Goal: Information Seeking & Learning: Find specific page/section

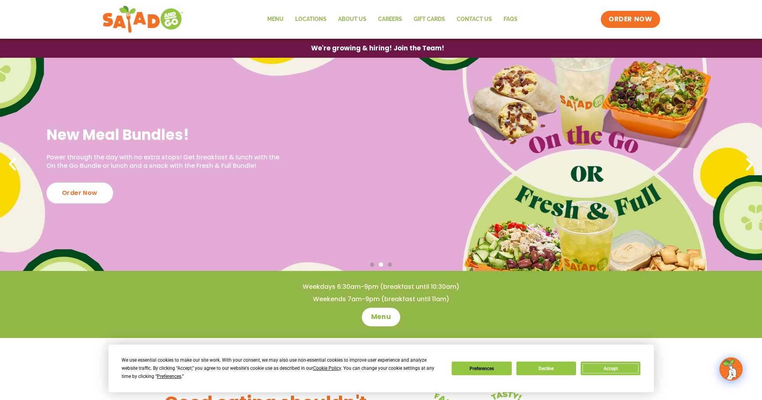
click at [613, 369] on button "Accept" at bounding box center [611, 368] width 60 height 14
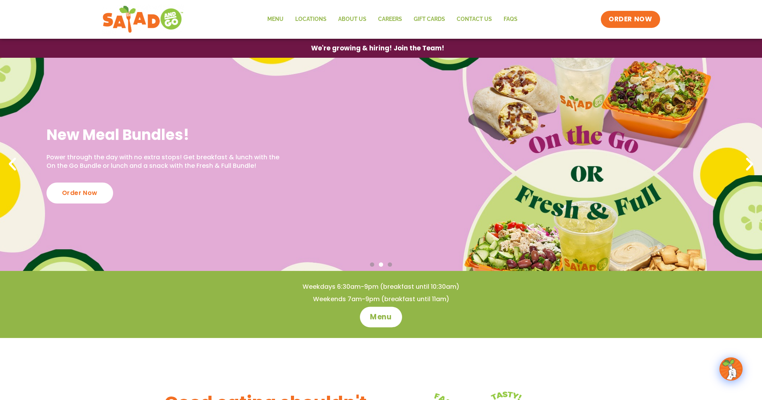
click at [386, 319] on span "Menu" at bounding box center [381, 317] width 22 height 10
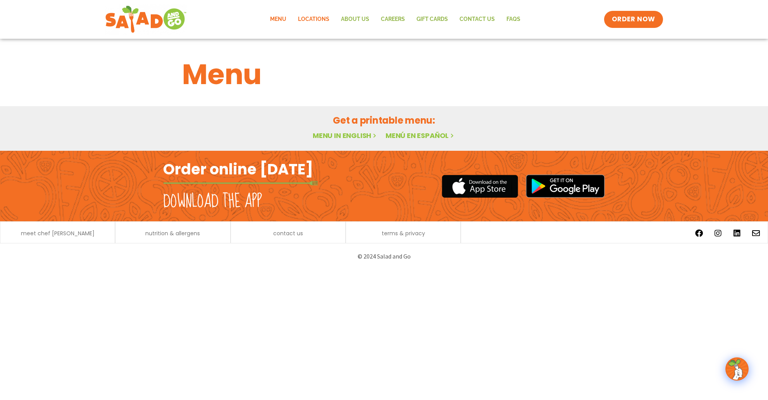
click at [308, 21] on link "Locations" at bounding box center [313, 19] width 43 height 18
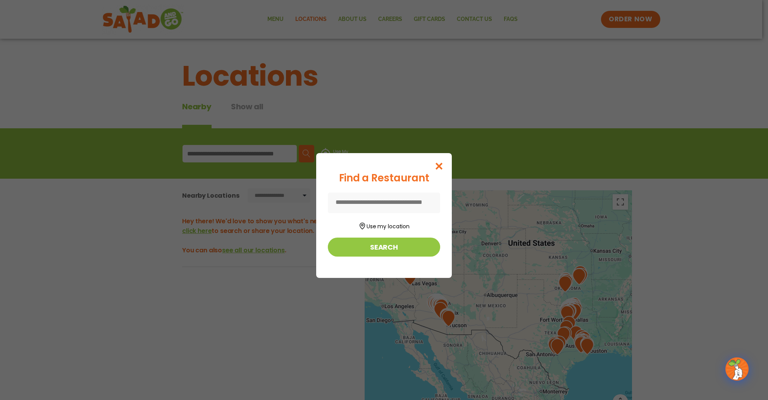
click at [388, 196] on input at bounding box center [384, 202] width 112 height 21
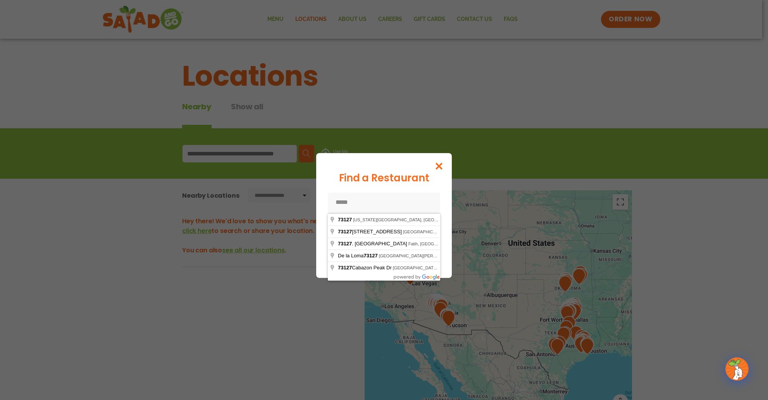
type input "**********"
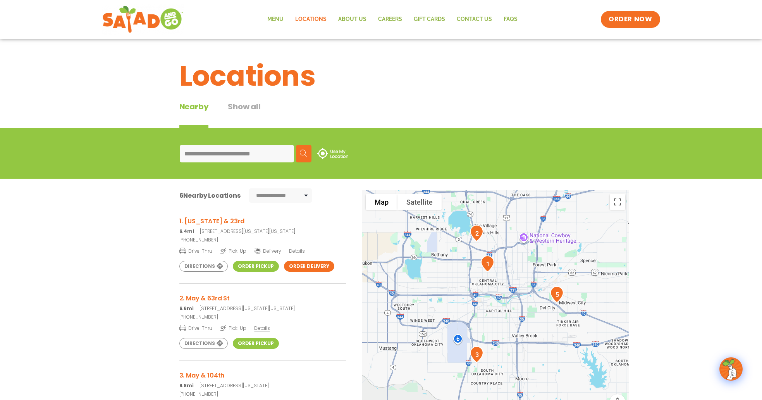
drag, startPoint x: 528, startPoint y: 351, endPoint x: 545, endPoint y: 276, distance: 77.3
click at [548, 285] on img "5" at bounding box center [557, 294] width 20 height 23
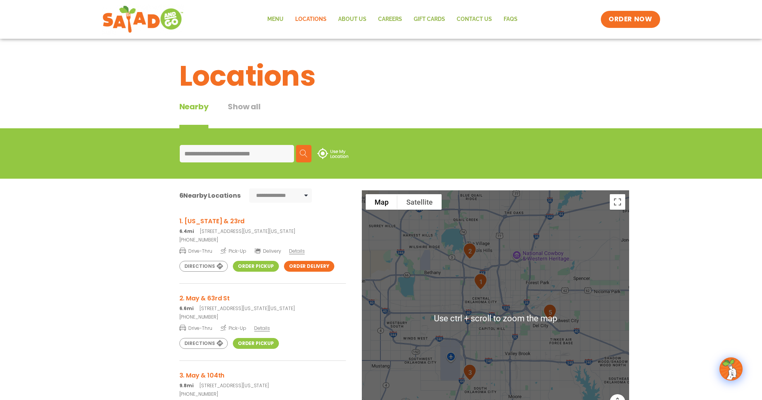
click at [525, 363] on div "To navigate, press the arrow keys." at bounding box center [495, 318] width 267 height 256
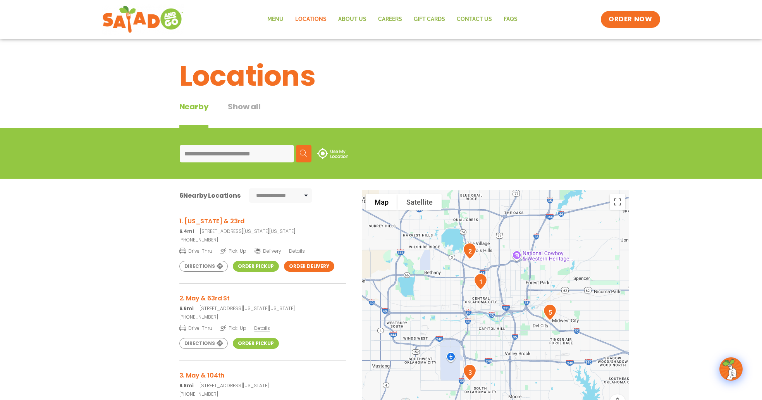
click at [490, 371] on div at bounding box center [495, 318] width 267 height 256
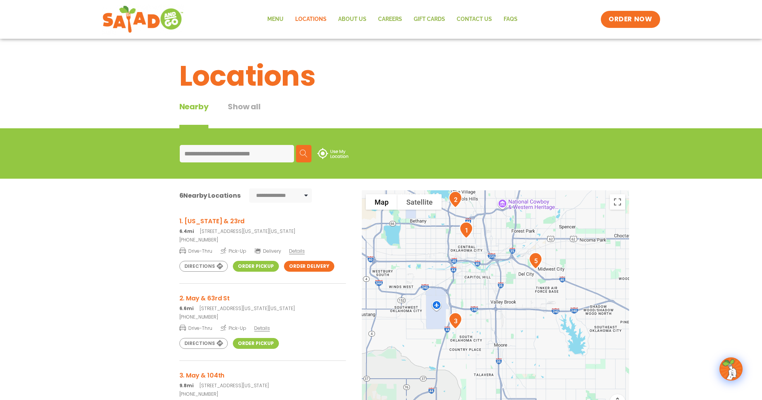
drag, startPoint x: 493, startPoint y: 378, endPoint x: 482, endPoint y: 337, distance: 42.5
click at [482, 337] on div at bounding box center [495, 318] width 267 height 256
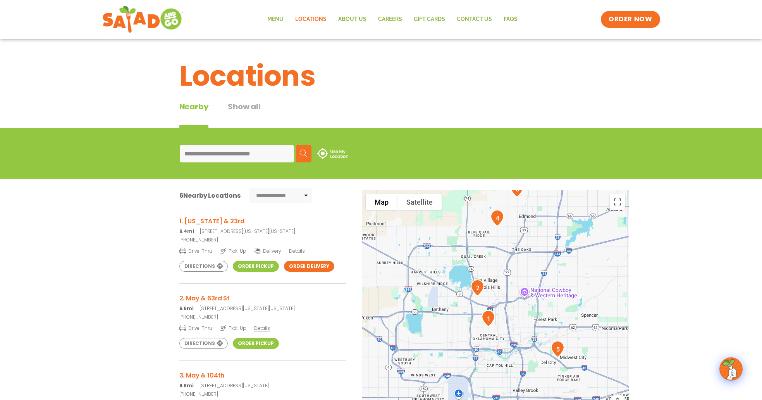
drag, startPoint x: 488, startPoint y: 294, endPoint x: 510, endPoint y: 363, distance: 72.8
click at [510, 363] on div at bounding box center [495, 318] width 267 height 256
click at [475, 323] on div at bounding box center [495, 318] width 267 height 256
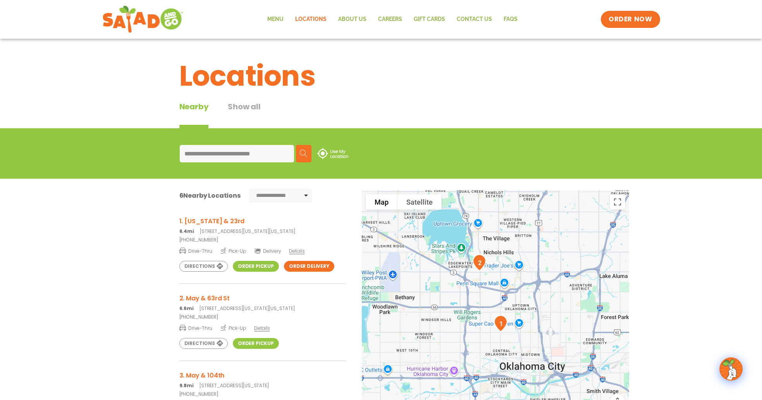
click at [479, 334] on div at bounding box center [495, 318] width 267 height 256
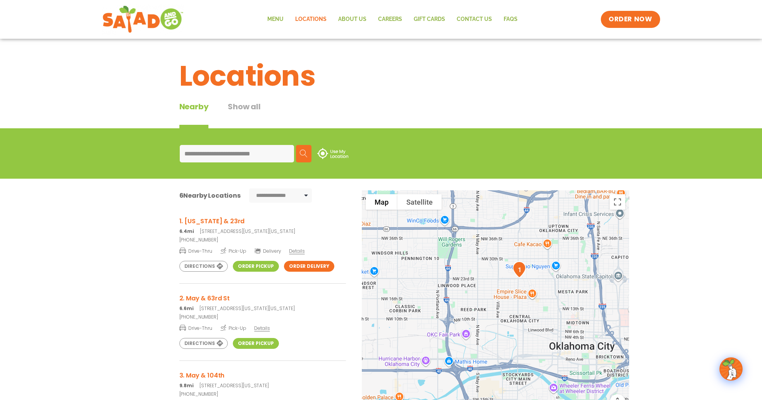
drag, startPoint x: 511, startPoint y: 340, endPoint x: 507, endPoint y: 290, distance: 49.7
click at [508, 290] on div at bounding box center [495, 318] width 267 height 256
click at [522, 302] on div at bounding box center [495, 318] width 267 height 256
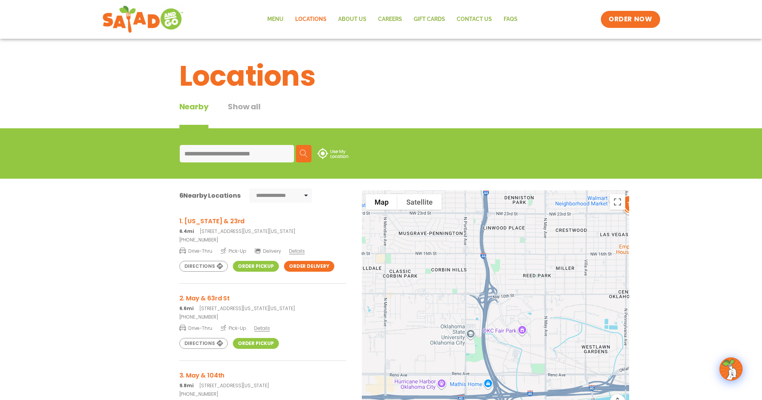
drag, startPoint x: 435, startPoint y: 306, endPoint x: 521, endPoint y: 269, distance: 93.7
click at [526, 269] on div at bounding box center [495, 318] width 267 height 256
drag, startPoint x: 446, startPoint y: 341, endPoint x: 445, endPoint y: 335, distance: 5.4
click at [446, 340] on div at bounding box center [495, 318] width 267 height 256
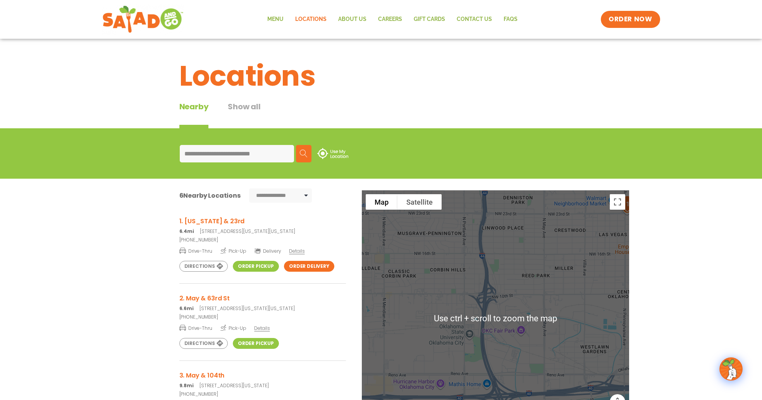
scroll to position [116, 0]
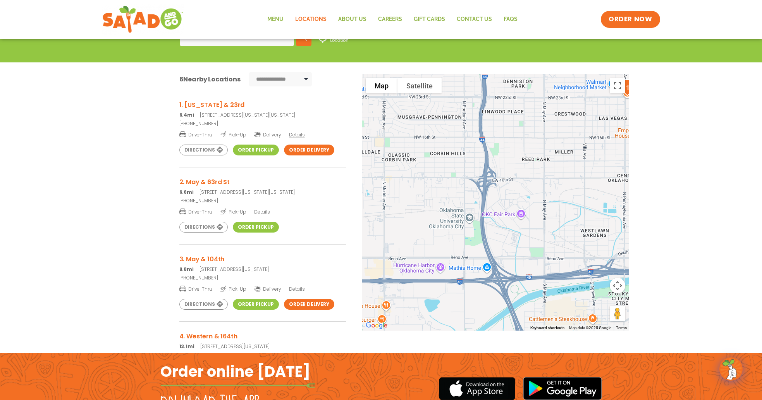
click at [456, 168] on div at bounding box center [495, 202] width 267 height 256
drag, startPoint x: 462, startPoint y: 156, endPoint x: 473, endPoint y: 248, distance: 92.8
click at [473, 248] on div at bounding box center [495, 202] width 267 height 256
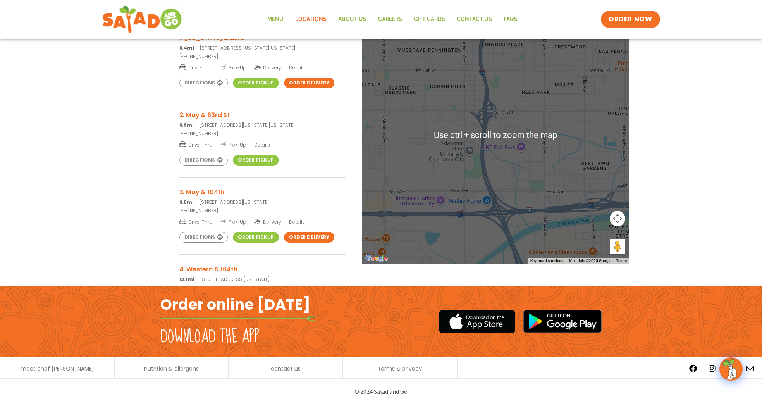
scroll to position [188, 0]
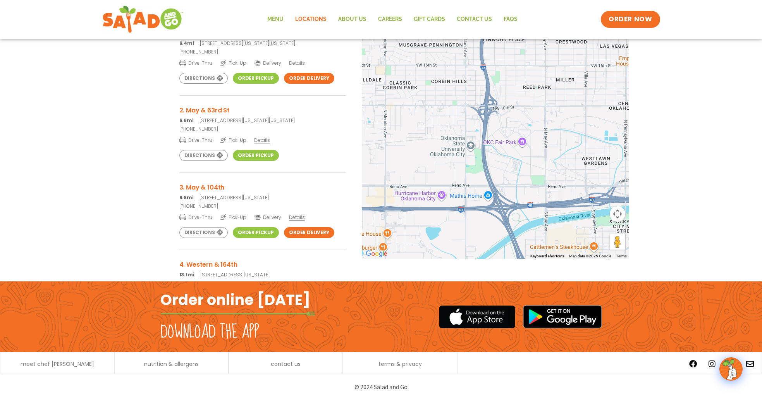
click at [495, 211] on div at bounding box center [495, 130] width 267 height 256
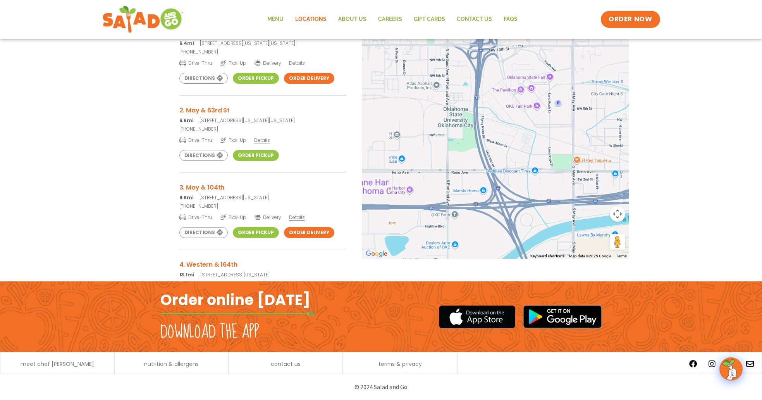
click at [495, 211] on div at bounding box center [495, 130] width 267 height 256
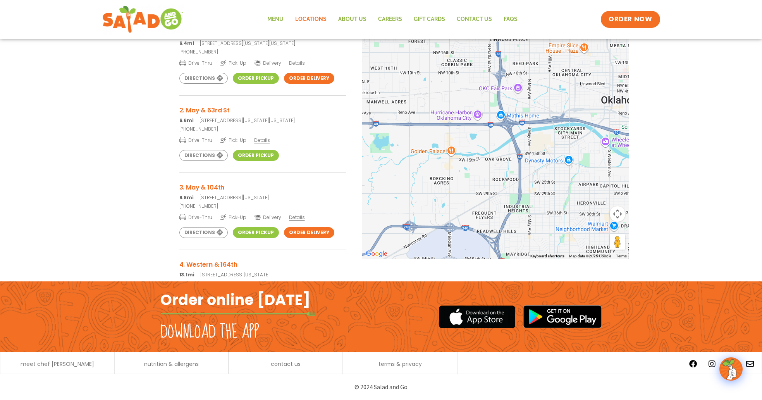
drag, startPoint x: 472, startPoint y: 235, endPoint x: 487, endPoint y: 125, distance: 111.8
click at [487, 125] on div at bounding box center [495, 130] width 267 height 256
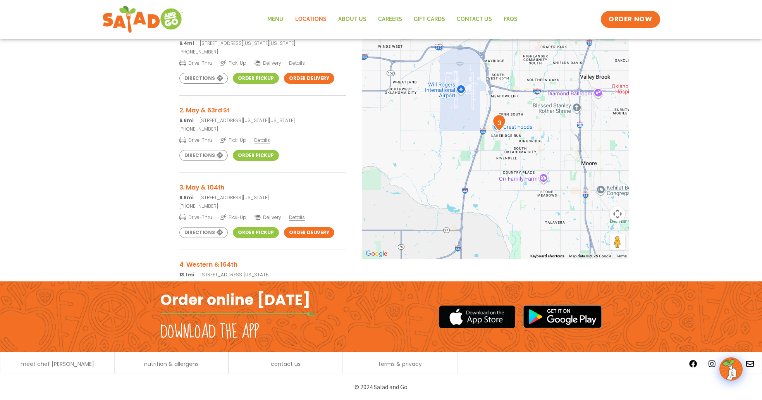
drag, startPoint x: 486, startPoint y: 250, endPoint x: 487, endPoint y: 107, distance: 142.5
click at [487, 107] on div at bounding box center [495, 130] width 267 height 256
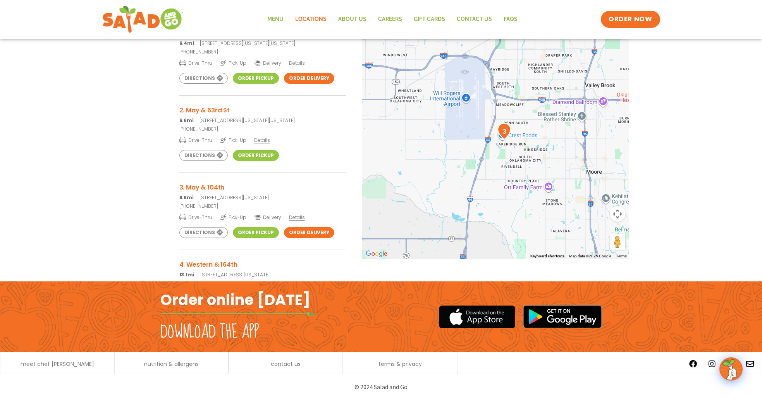
click at [505, 132] on img "3" at bounding box center [504, 131] width 20 height 23
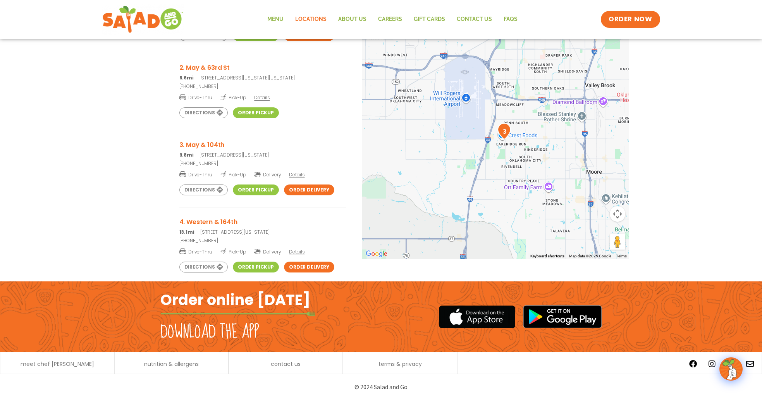
scroll to position [27, 0]
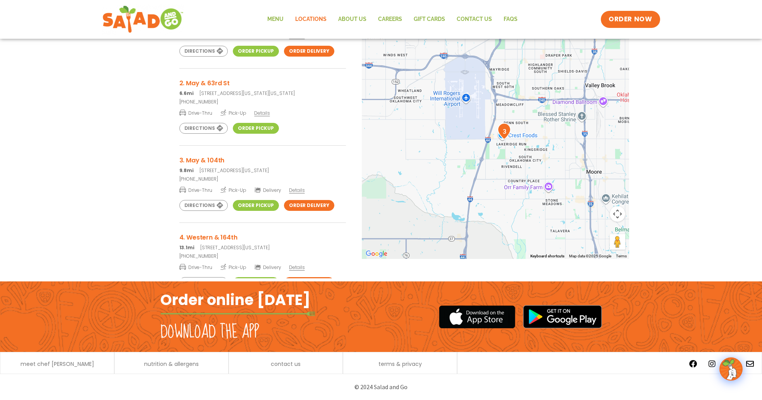
click at [204, 157] on h3 "3. May & 104th" at bounding box center [262, 160] width 167 height 10
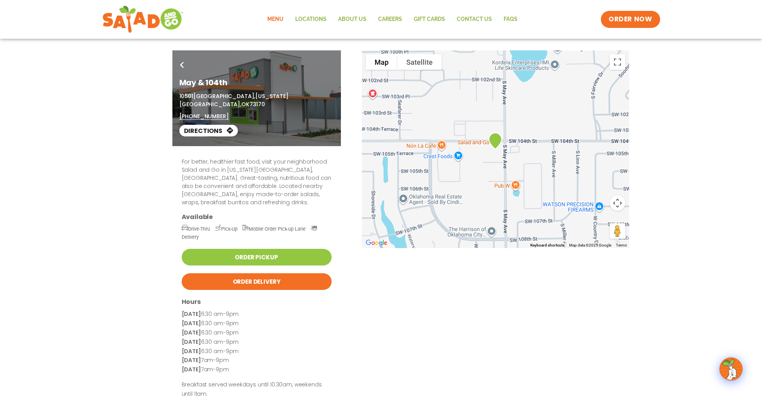
click at [276, 18] on link "Menu" at bounding box center [275, 19] width 28 height 18
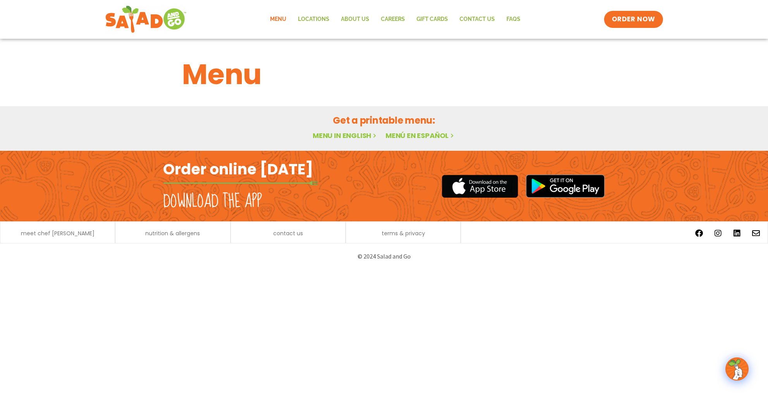
click at [349, 134] on link "Menu in English" at bounding box center [345, 136] width 65 height 10
click at [344, 136] on link "Menu in English" at bounding box center [345, 136] width 65 height 10
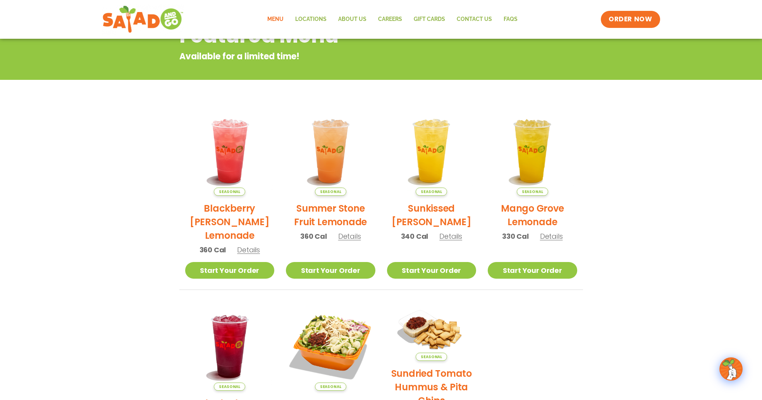
scroll to position [20, 0]
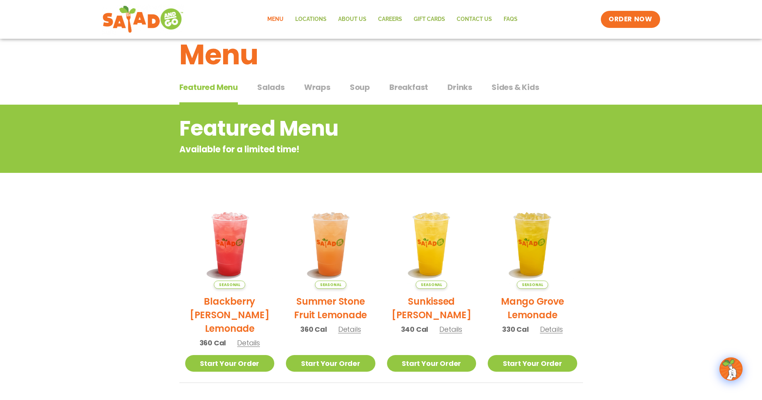
click at [275, 91] on span "Salads" at bounding box center [270, 87] width 27 height 12
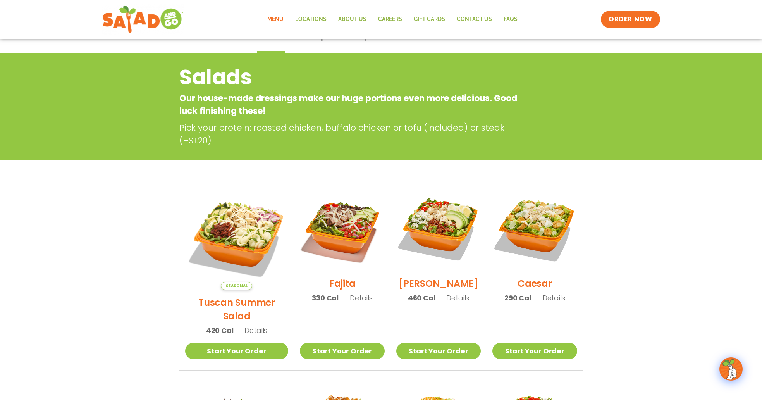
scroll to position [58, 0]
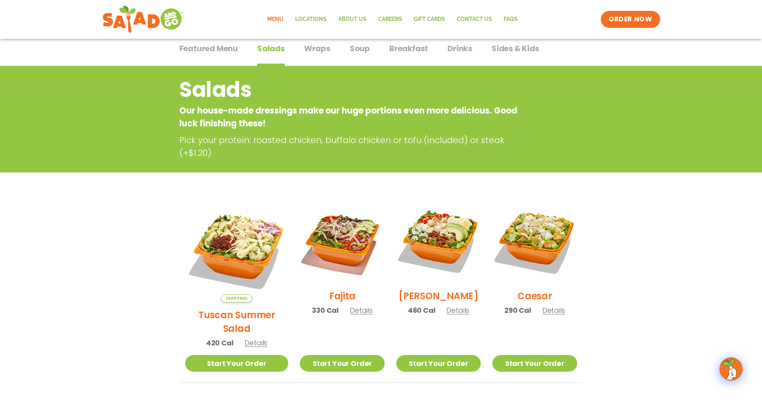
click at [311, 54] on span "Wraps" at bounding box center [317, 49] width 26 height 12
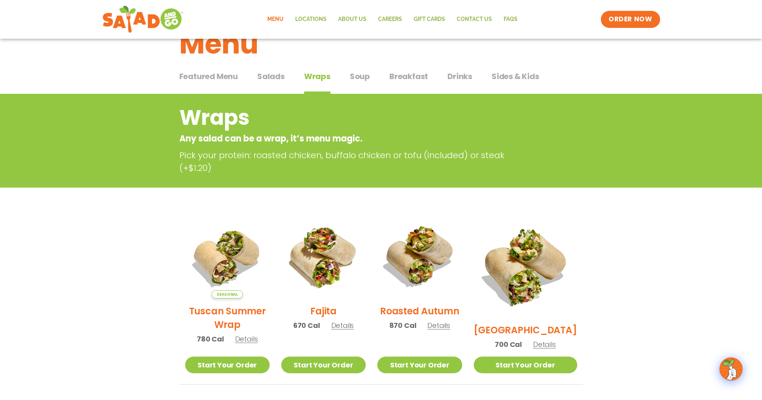
scroll to position [20, 0]
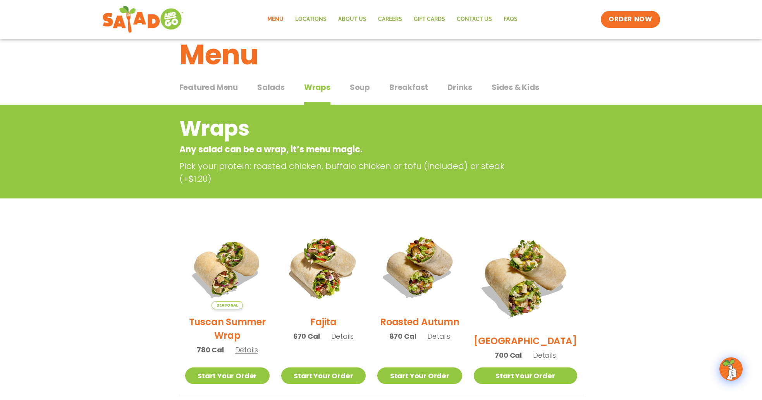
click at [364, 94] on button "Soup Soup" at bounding box center [360, 93] width 20 height 24
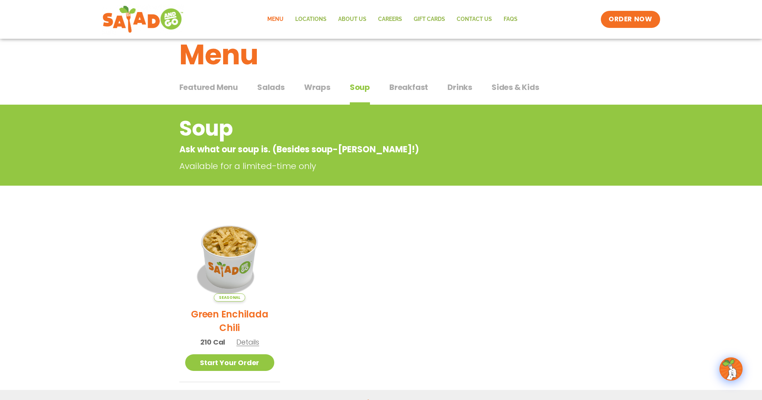
click at [407, 87] on span "Breakfast" at bounding box center [408, 87] width 39 height 12
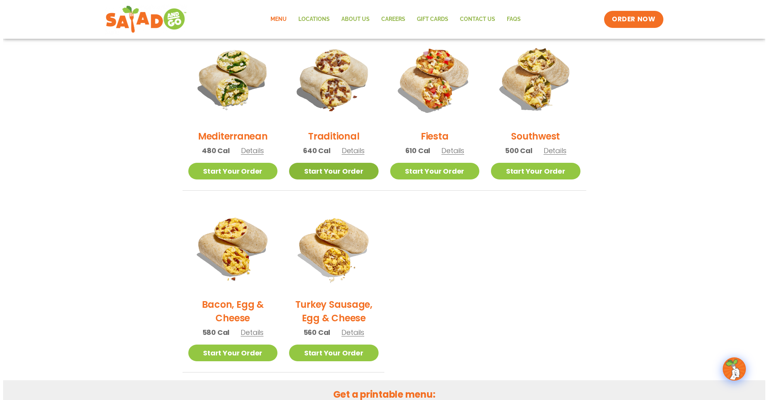
scroll to position [213, 0]
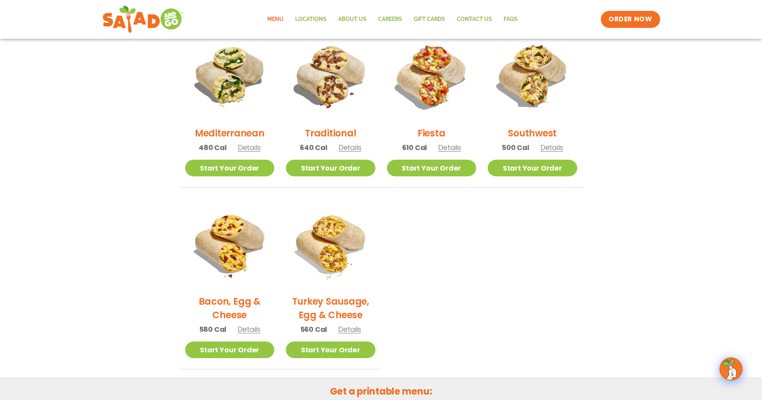
click at [349, 150] on span "Details" at bounding box center [350, 148] width 23 height 10
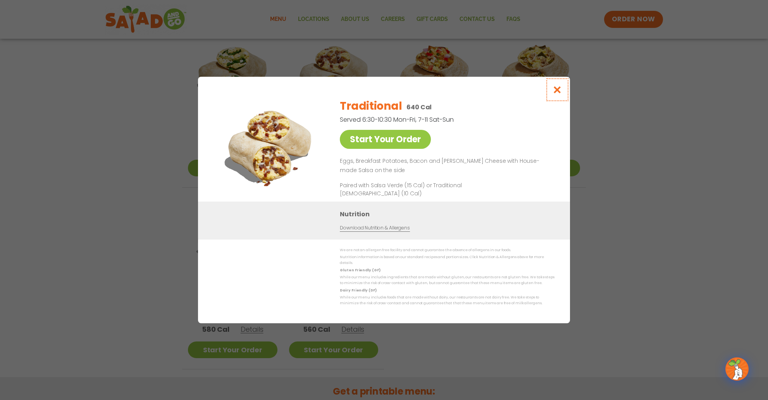
click at [557, 94] on icon "Close modal" at bounding box center [557, 90] width 10 height 8
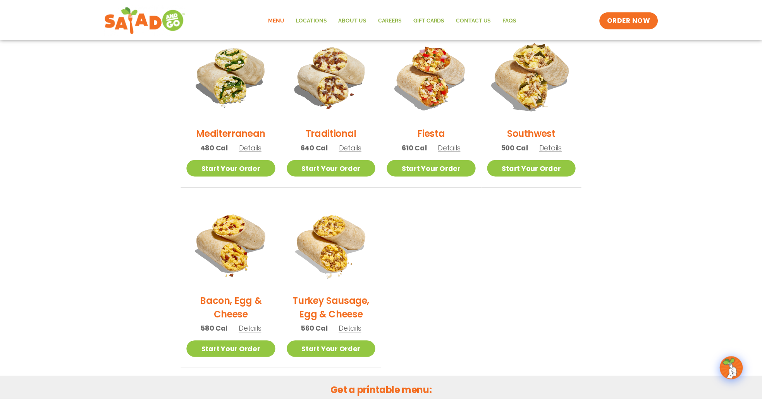
scroll to position [183, 0]
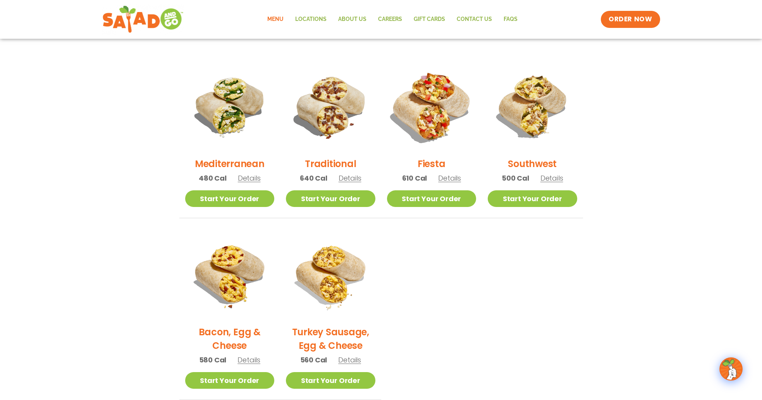
click at [437, 118] on img at bounding box center [431, 106] width 105 height 105
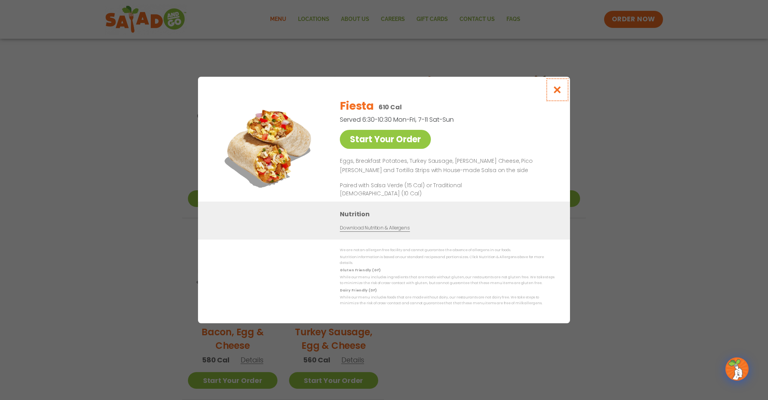
click at [557, 94] on icon "Close modal" at bounding box center [557, 90] width 10 height 8
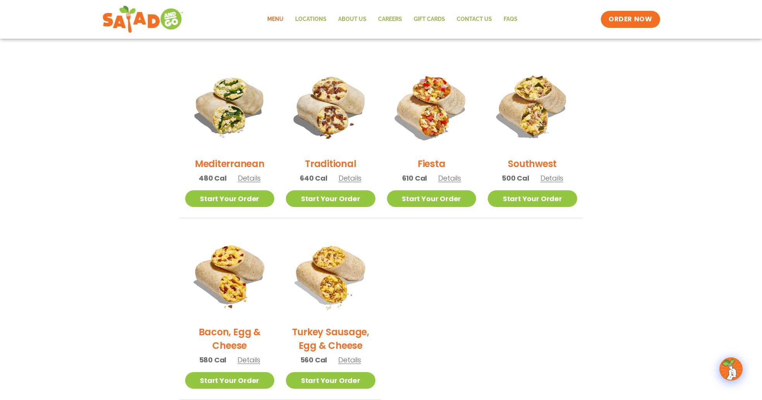
click at [558, 178] on span "Details" at bounding box center [551, 178] width 23 height 10
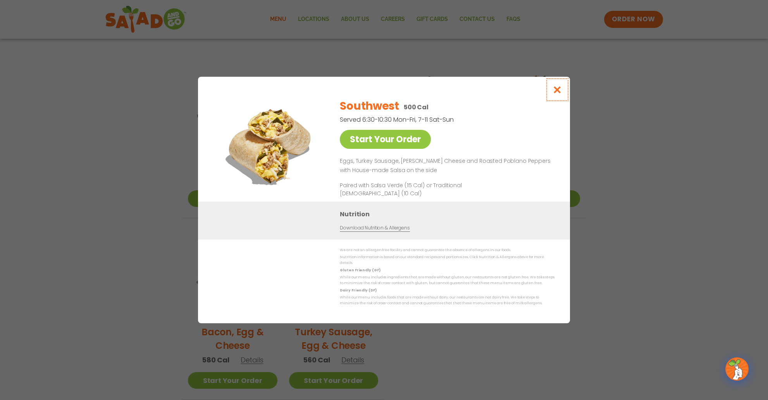
click at [557, 94] on icon "Close modal" at bounding box center [557, 90] width 10 height 8
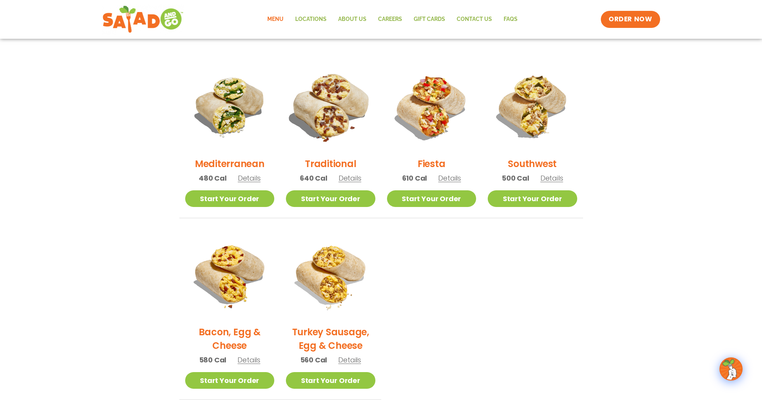
click at [331, 88] on img at bounding box center [330, 106] width 105 height 105
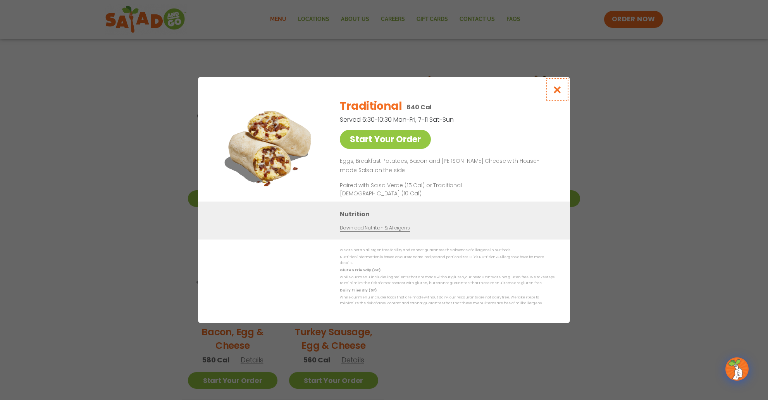
click at [556, 93] on icon "Close modal" at bounding box center [557, 90] width 10 height 8
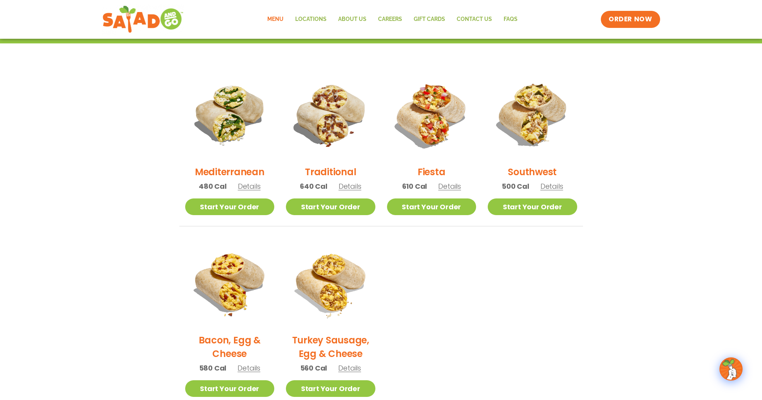
scroll to position [105, 0]
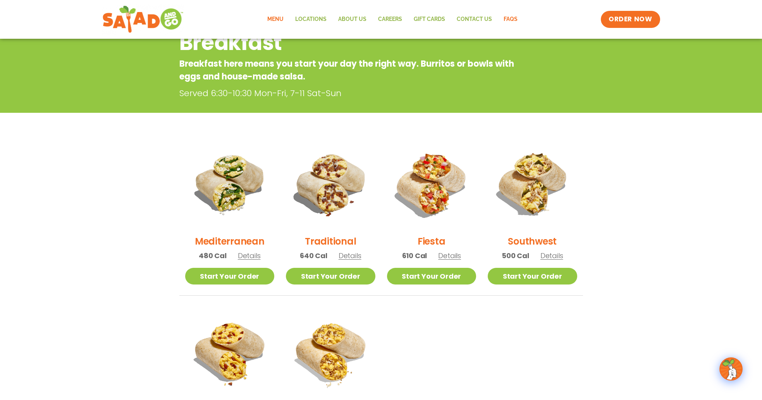
click at [512, 19] on link "FAQs" at bounding box center [511, 19] width 26 height 18
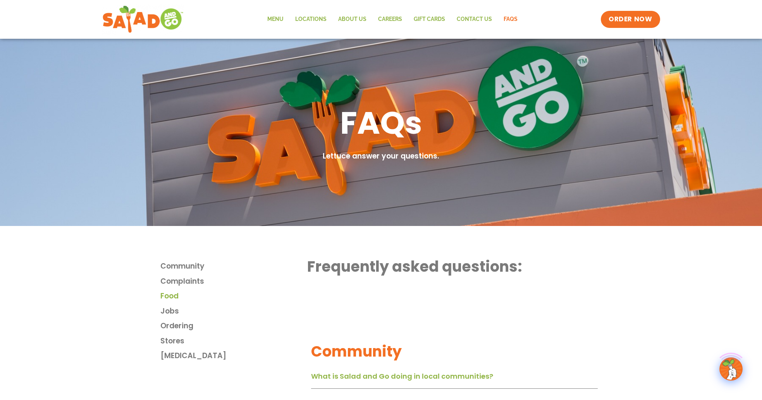
click at [171, 297] on span "Food" at bounding box center [169, 295] width 18 height 11
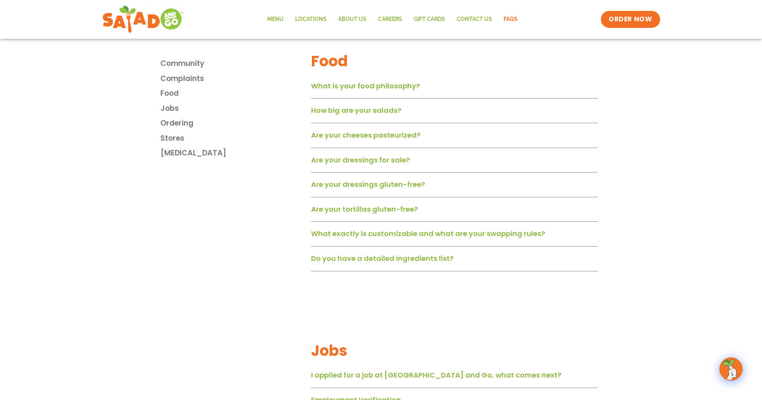
scroll to position [525, 0]
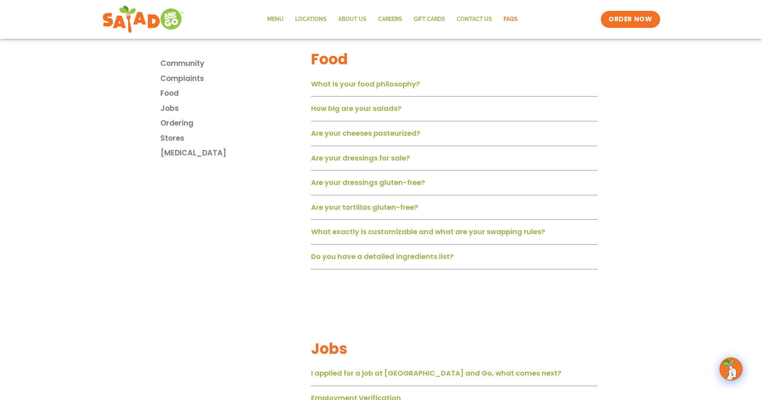
click at [373, 96] on div "What is your food philosophy?" at bounding box center [454, 87] width 287 height 20
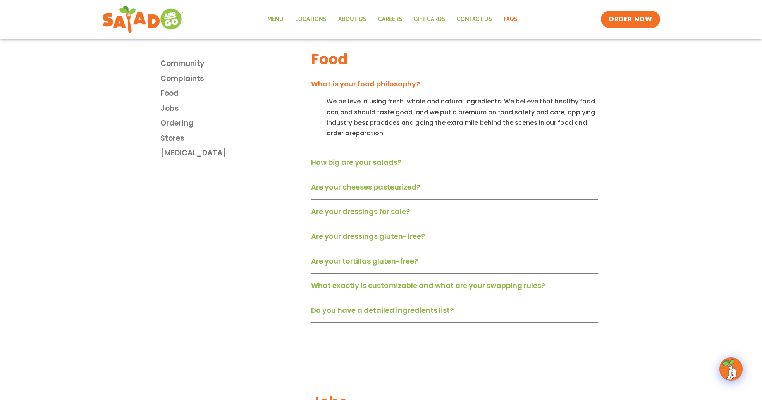
click at [373, 88] on link "What is your food philosophy?" at bounding box center [365, 84] width 109 height 10
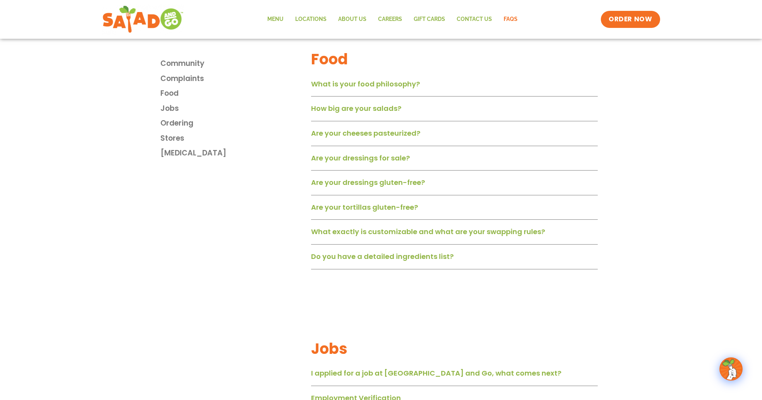
click at [361, 136] on link "Are your cheeses pasteurized?" at bounding box center [365, 133] width 109 height 10
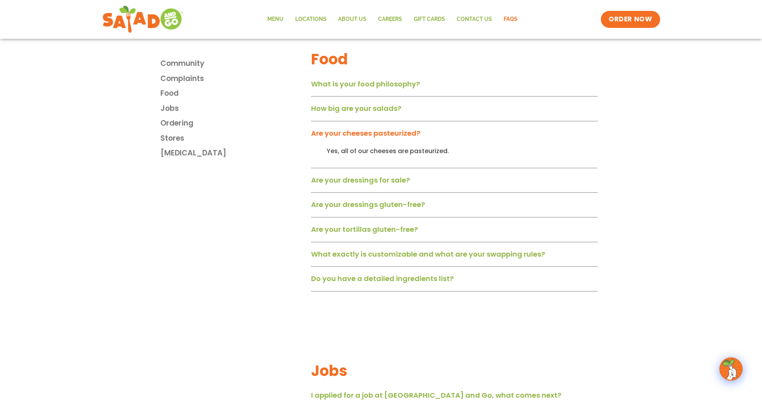
click at [361, 136] on link "Are your cheeses pasteurized?" at bounding box center [365, 133] width 109 height 10
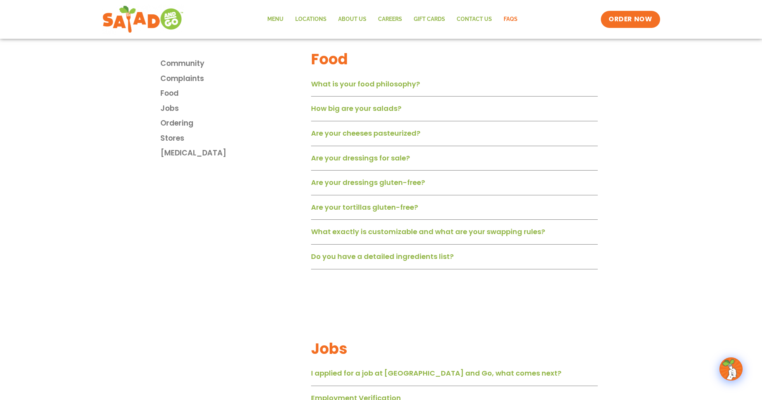
click at [369, 212] on link "Are your tortillas gluten-free?" at bounding box center [364, 207] width 107 height 10
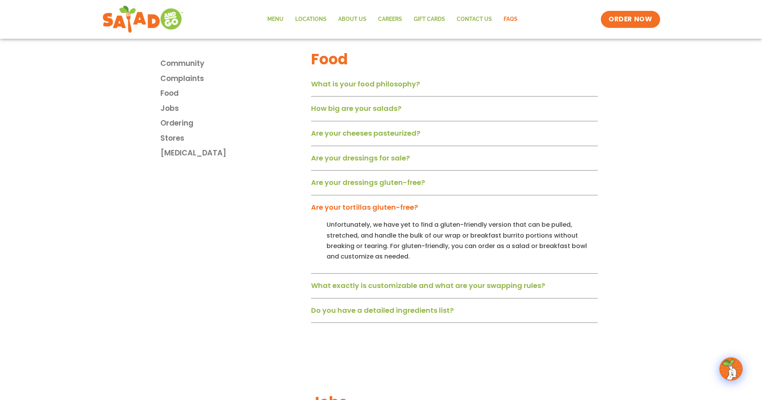
click at [369, 212] on link "Are your tortillas gluten-free?" at bounding box center [364, 207] width 107 height 10
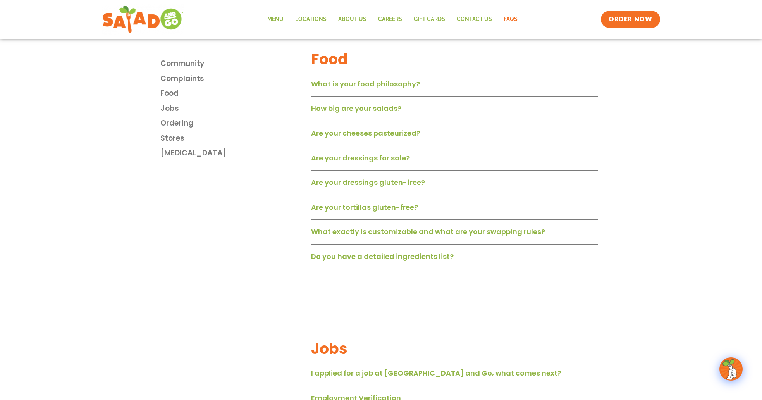
click at [369, 212] on link "Are your tortillas gluten-free?" at bounding box center [364, 207] width 107 height 10
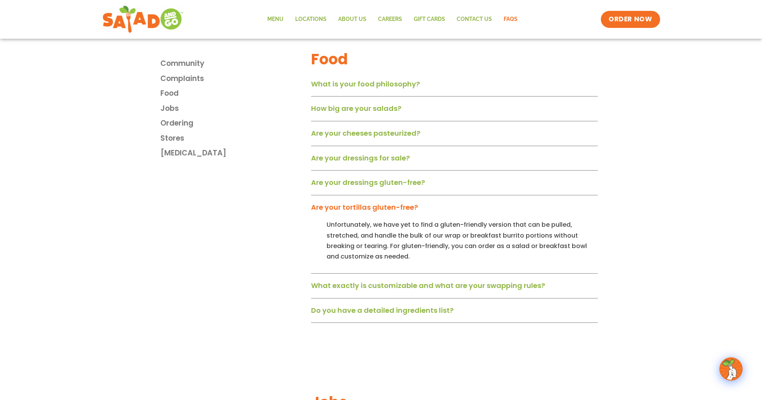
click at [369, 212] on link "Are your tortillas gluten-free?" at bounding box center [364, 207] width 107 height 10
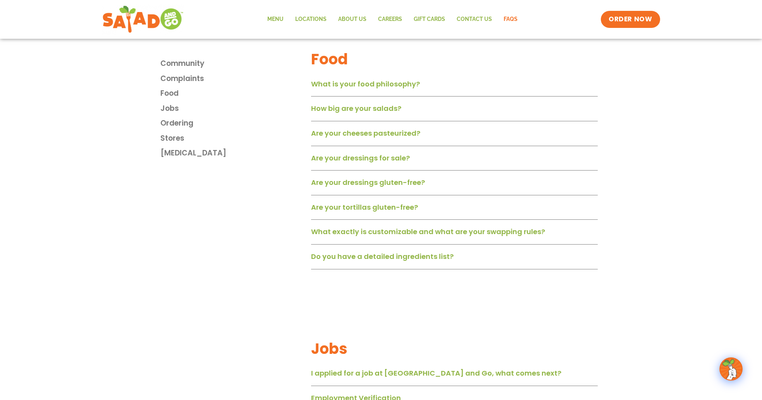
click at [378, 234] on link "What exactly is customizable and what are your swapping rules?" at bounding box center [428, 232] width 234 height 10
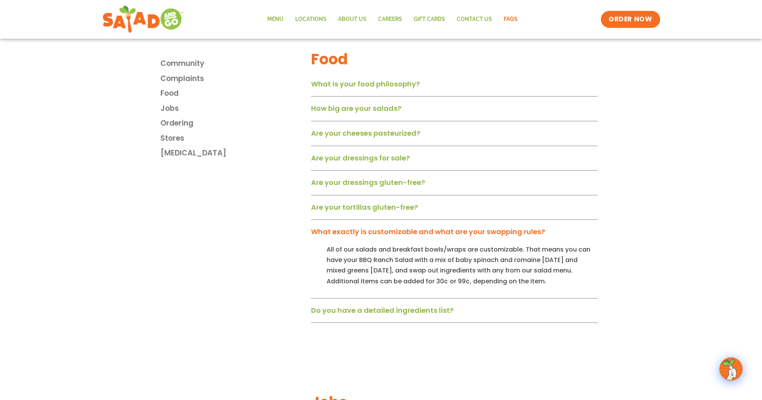
click at [378, 234] on link "What exactly is customizable and what are your swapping rules?" at bounding box center [428, 232] width 234 height 10
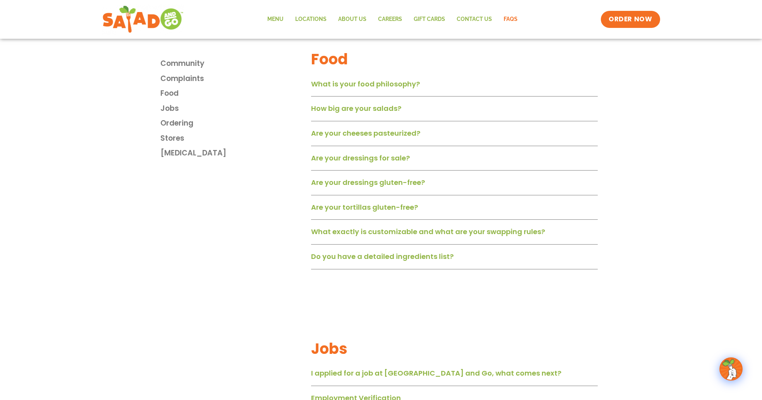
click at [378, 234] on link "What exactly is customizable and what are your swapping rules?" at bounding box center [428, 232] width 234 height 10
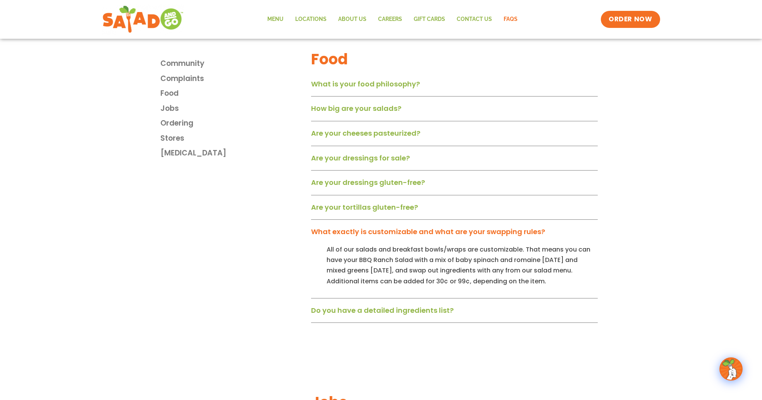
click at [378, 234] on link "What exactly is customizable and what are your swapping rules?" at bounding box center [428, 232] width 234 height 10
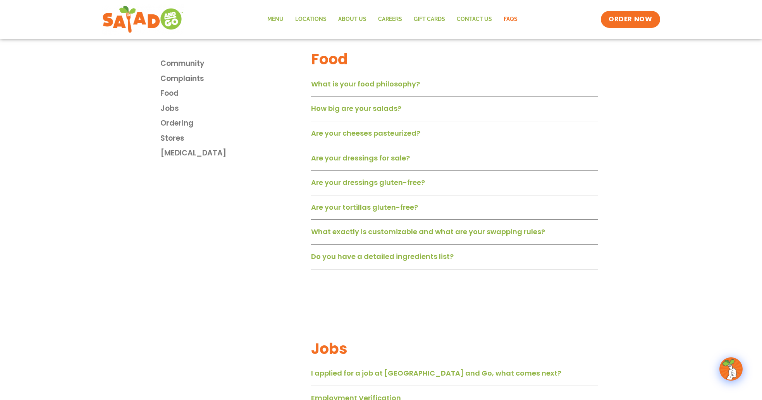
click at [368, 261] on link "Do you have a detailed ingredients list?" at bounding box center [382, 256] width 143 height 10
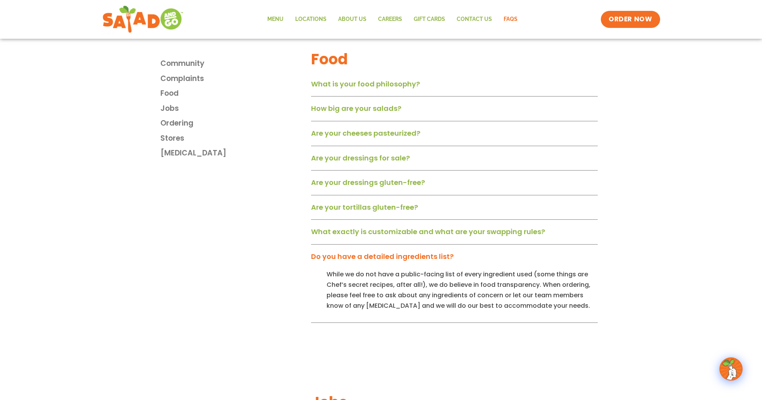
click at [368, 261] on link "Do you have a detailed ingredients list?" at bounding box center [382, 256] width 143 height 10
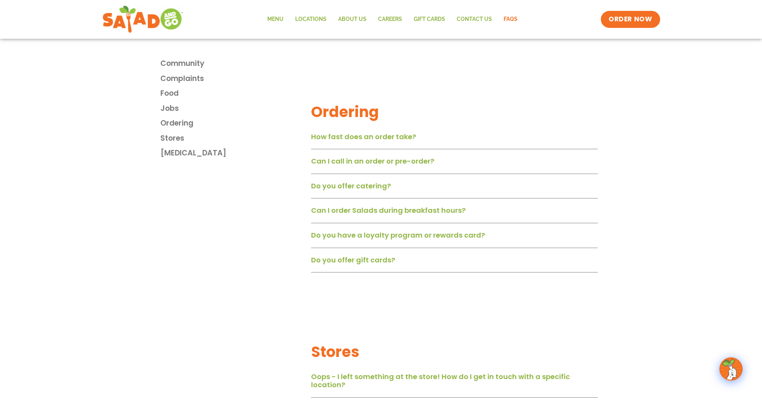
scroll to position [758, 0]
